Goal: Check status: Check status

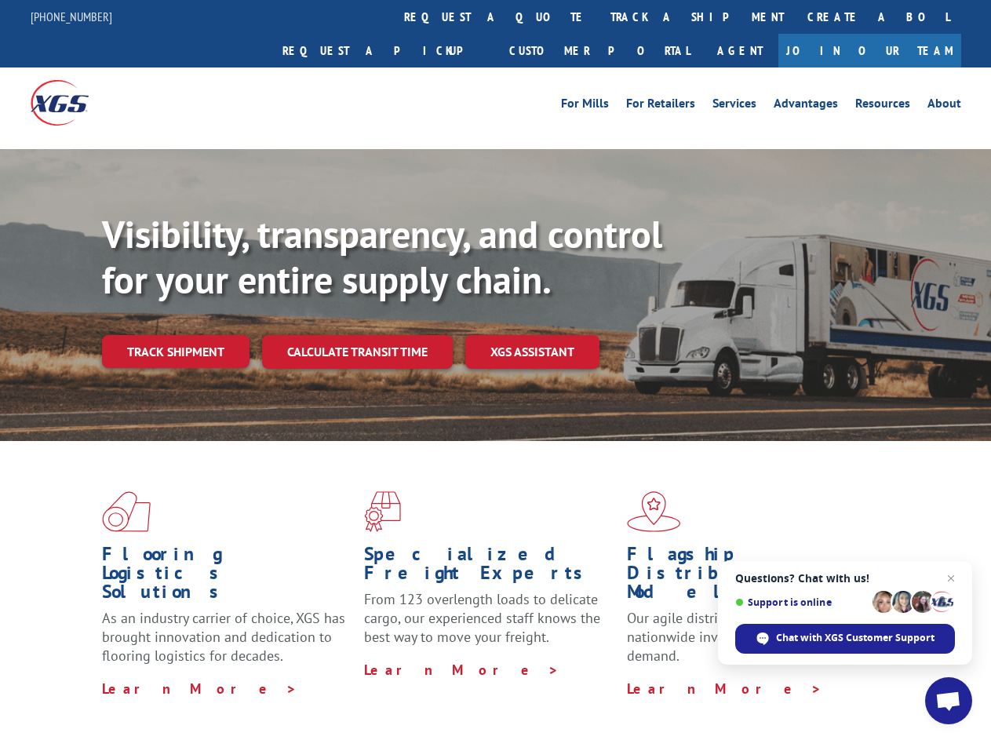
click at [495, 370] on div "Visibility, transparency, and control for your entire supply chain. Track shipm…" at bounding box center [546, 321] width 889 height 219
click at [599, 16] on link "track a shipment" at bounding box center [697, 17] width 197 height 34
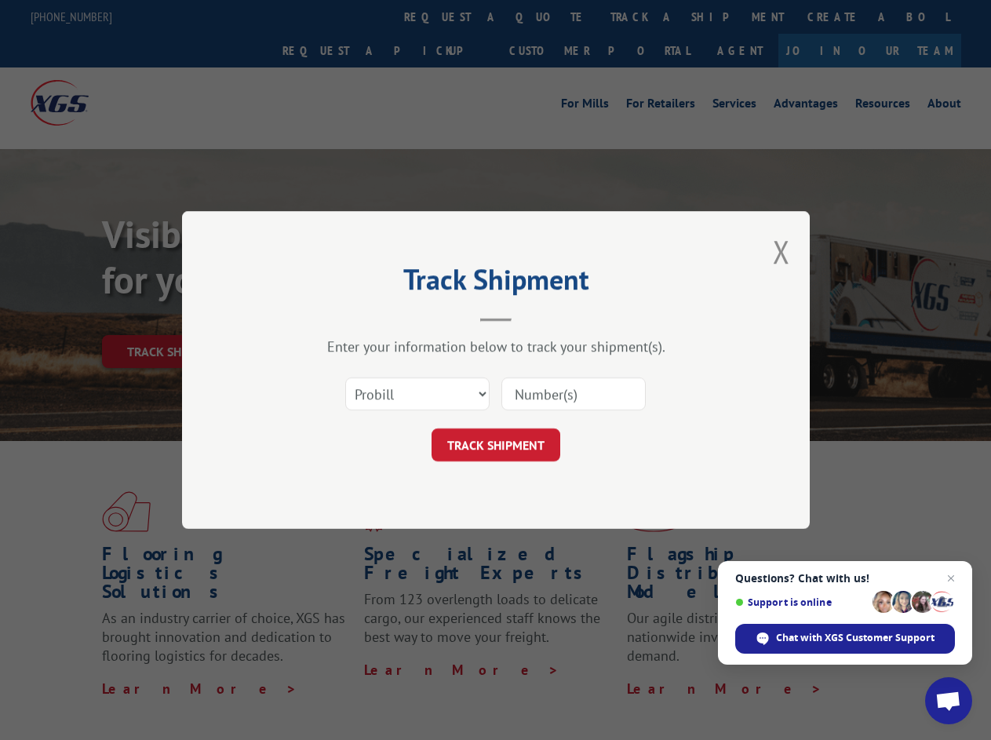
click at [548, 16] on div "Track Shipment Enter your information below to track your shipment(s). Select c…" at bounding box center [495, 370] width 991 height 740
click at [646, 16] on div "Track Shipment Enter your information below to track your shipment(s). Select c…" at bounding box center [495, 370] width 991 height 740
click at [175, 317] on div "Track Shipment Enter your information below to track your shipment(s). Select c…" at bounding box center [495, 370] width 991 height 740
click at [356, 317] on header "Track Shipment" at bounding box center [495, 294] width 471 height 53
click at [533, 317] on header "Track Shipment" at bounding box center [495, 294] width 471 height 53
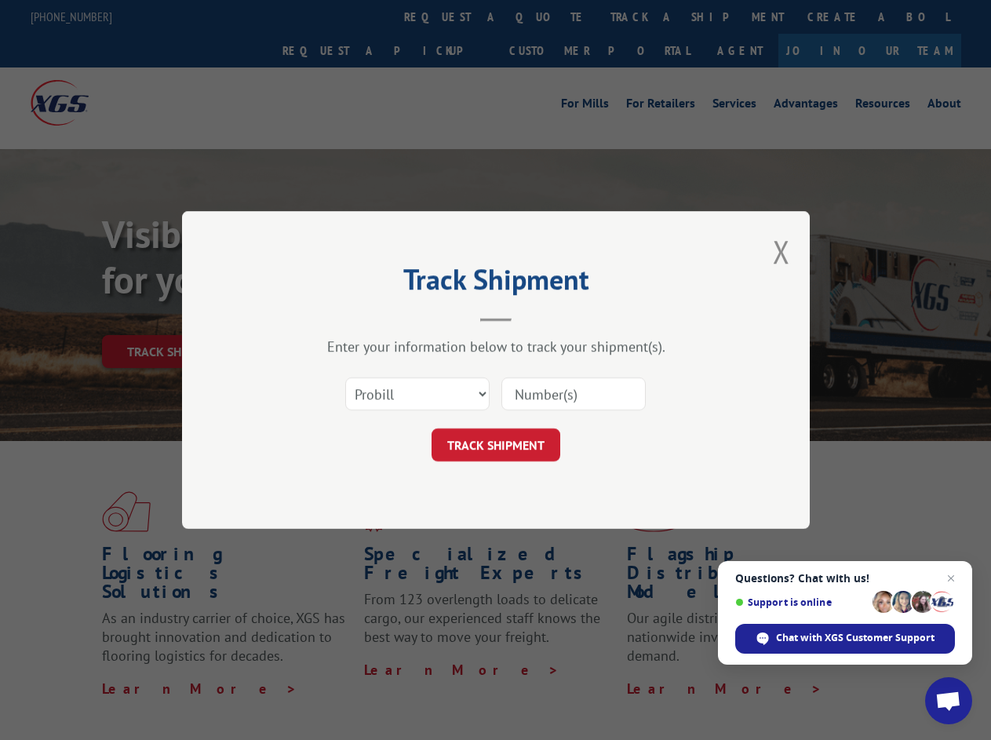
click at [948, 701] on span "Open chat" at bounding box center [948, 702] width 26 height 22
